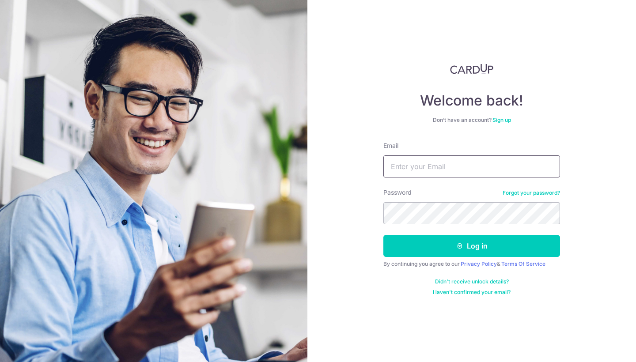
type input "[EMAIL_ADDRESS][DOMAIN_NAME]"
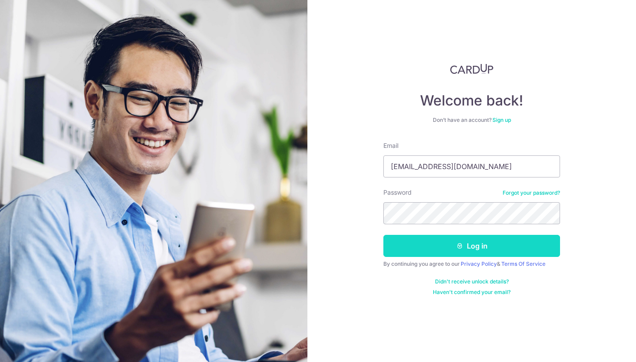
click at [447, 245] on button "Log in" at bounding box center [471, 246] width 177 height 22
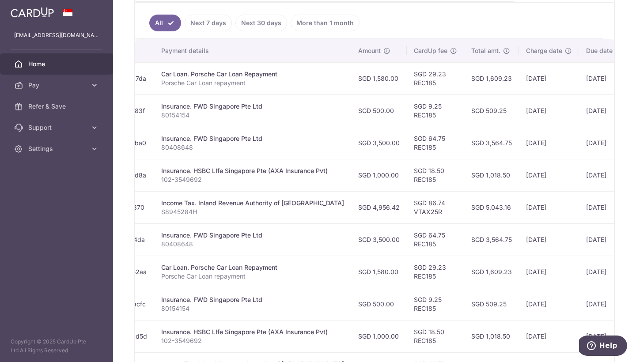
scroll to position [0, 127]
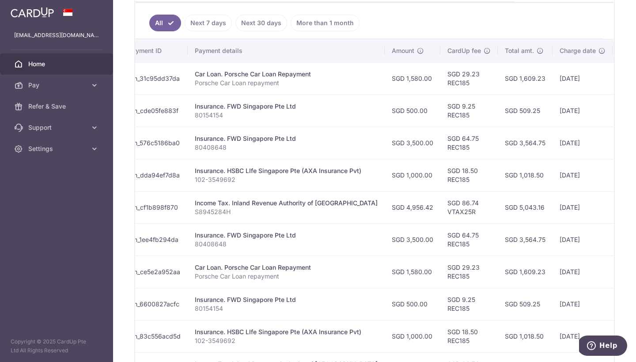
click at [207, 16] on link "Next 7 days" at bounding box center [208, 23] width 47 height 17
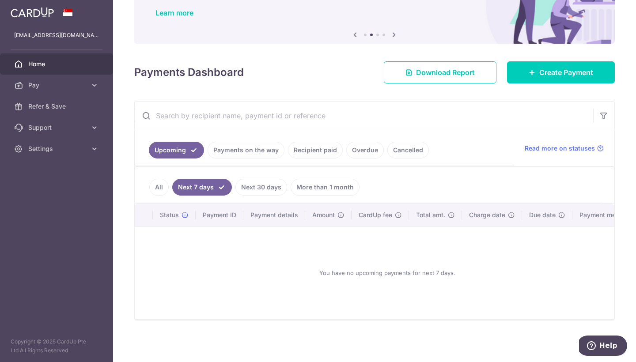
scroll to position [69, 0]
click at [268, 151] on link "Payments on the way" at bounding box center [245, 150] width 77 height 17
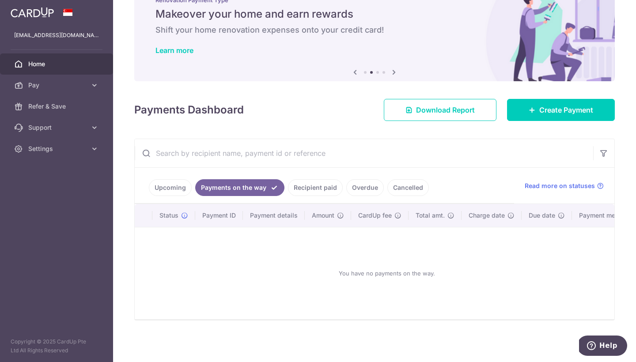
click at [307, 189] on link "Recipient paid" at bounding box center [315, 187] width 55 height 17
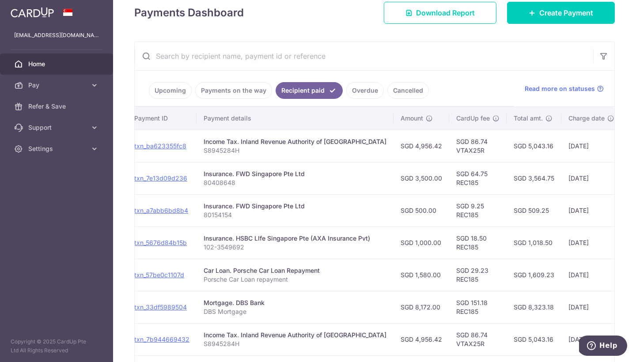
scroll to position [0, 92]
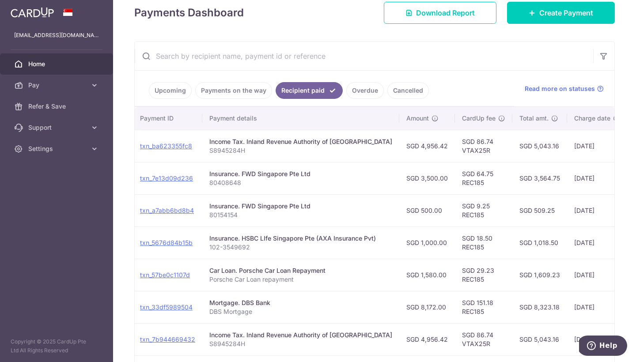
click at [235, 91] on link "Payments on the way" at bounding box center [233, 90] width 77 height 17
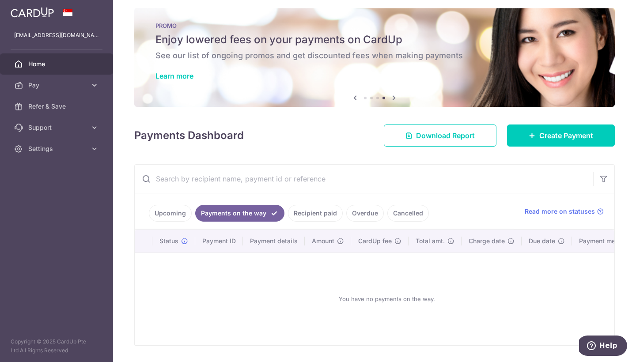
click at [179, 215] on link "Upcoming" at bounding box center [170, 213] width 43 height 17
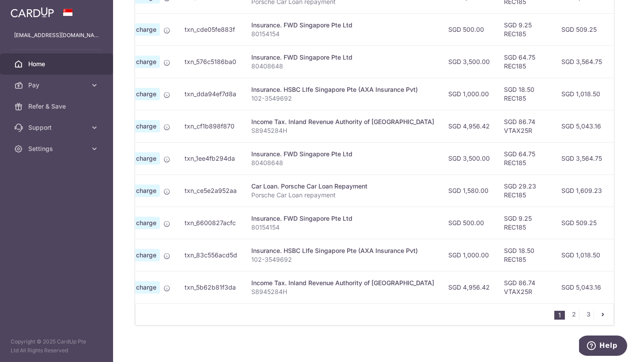
scroll to position [0, 72]
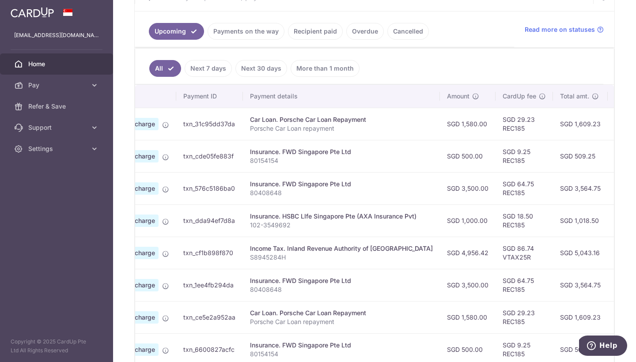
click at [314, 32] on link "Recipient paid" at bounding box center [315, 31] width 55 height 17
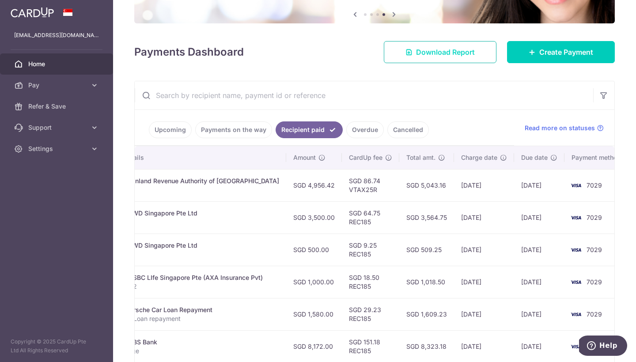
scroll to position [0, 204]
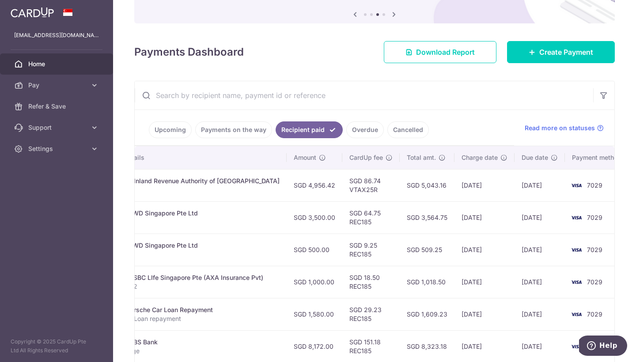
click at [173, 130] on link "Upcoming" at bounding box center [170, 129] width 43 height 17
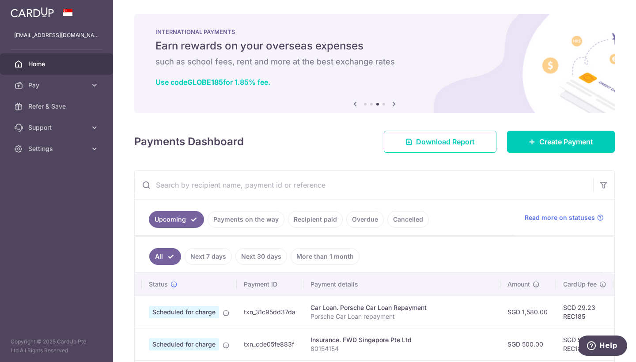
scroll to position [0, 0]
